Goal: Transaction & Acquisition: Subscribe to service/newsletter

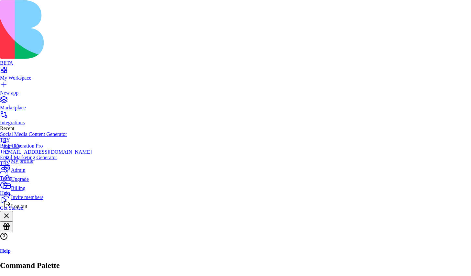
click at [27, 209] on span "Log out" at bounding box center [19, 205] width 16 height 5
